Goal: Task Accomplishment & Management: Use online tool/utility

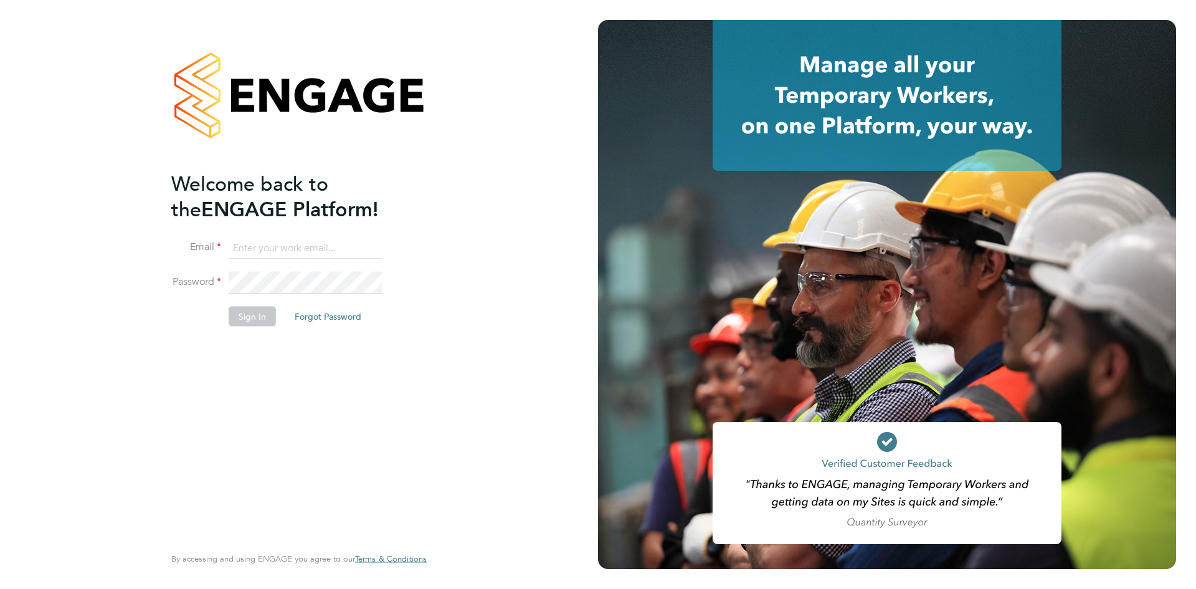
type input "ndashford@live.com"
click at [246, 321] on button "Sign In" at bounding box center [252, 316] width 47 height 20
